Goal: Find specific page/section

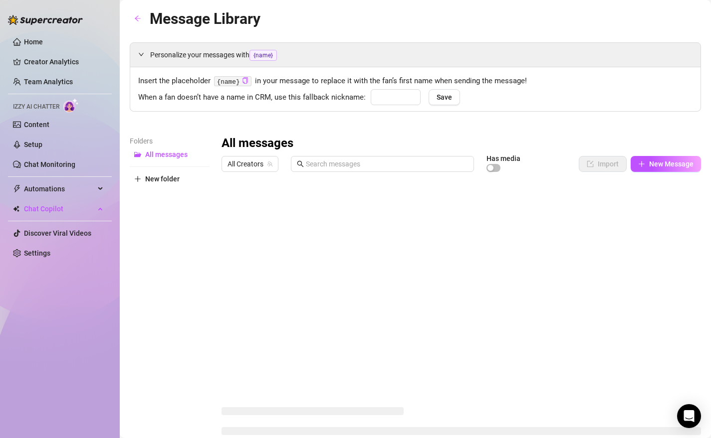
type input "babe"
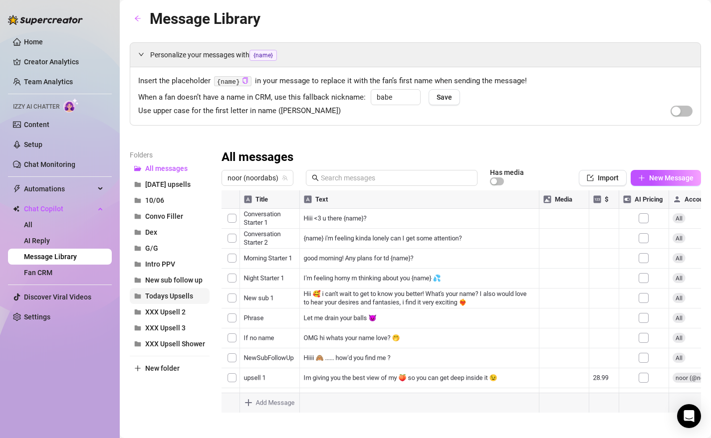
click at [180, 295] on span "Todays Upsells" at bounding box center [169, 296] width 48 height 8
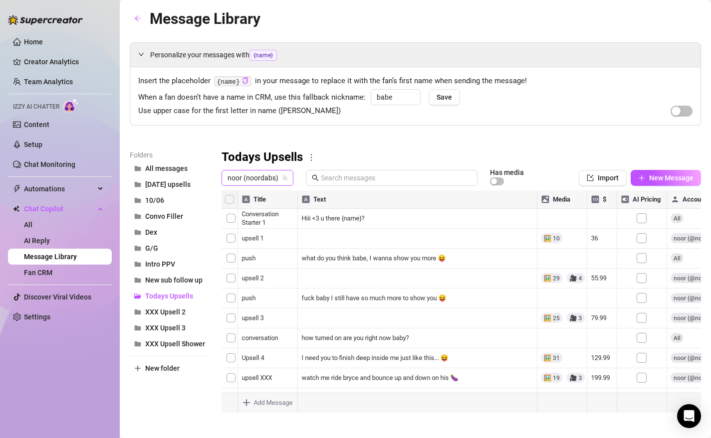
click at [236, 184] on span "noor (noordabs)" at bounding box center [257, 178] width 60 height 15
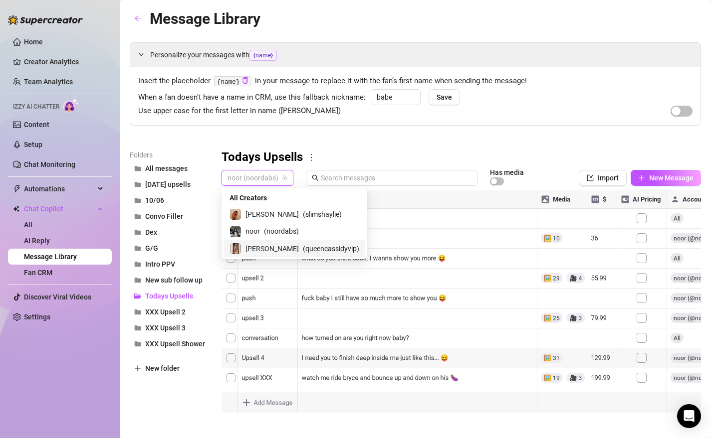
scroll to position [40, 0]
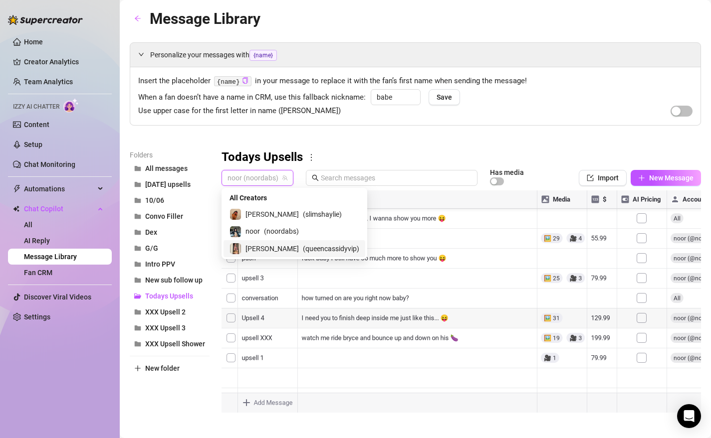
click at [250, 366] on div at bounding box center [460, 302] width 479 height 222
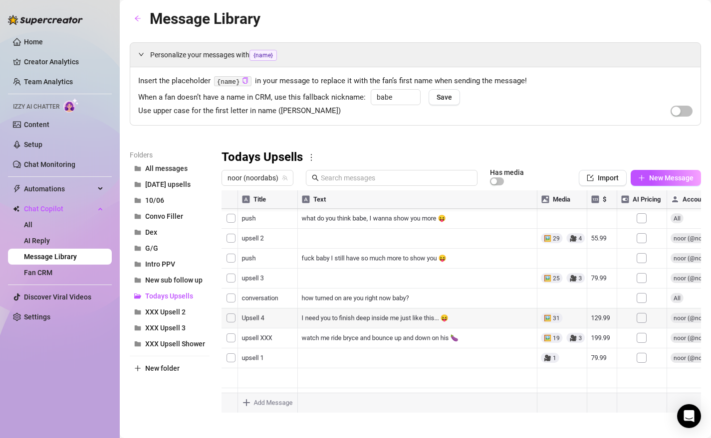
scroll to position [0, 0]
click at [235, 238] on div at bounding box center [460, 302] width 479 height 222
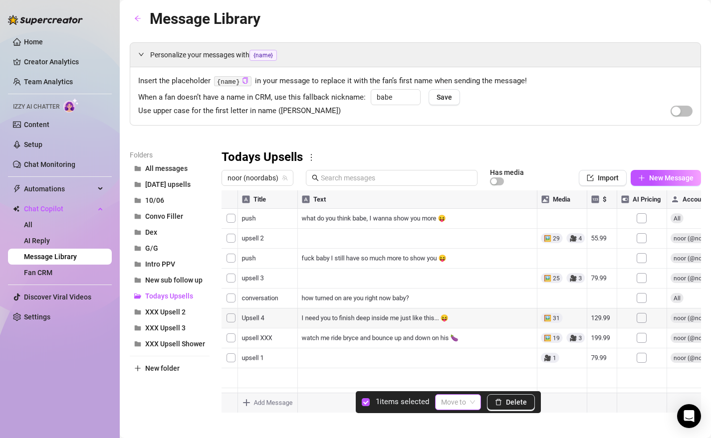
click at [455, 408] on input "search" at bounding box center [453, 402] width 25 height 15
click at [459, 273] on div "All messages" at bounding box center [473, 270] width 58 height 11
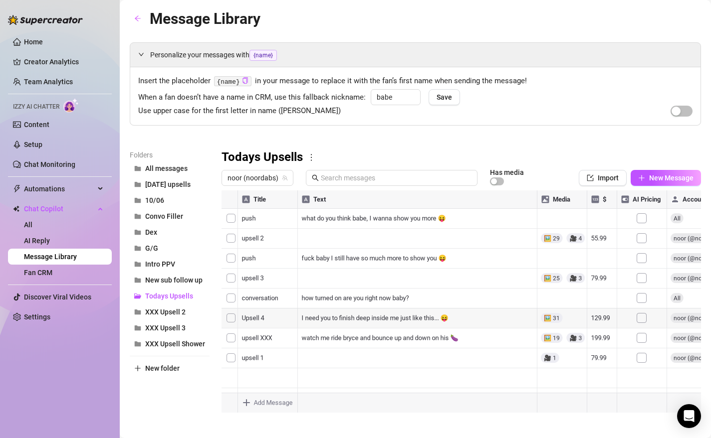
drag, startPoint x: 225, startPoint y: 379, endPoint x: 245, endPoint y: 241, distance: 139.2
click at [245, 241] on div at bounding box center [460, 302] width 479 height 222
